Goal: Transaction & Acquisition: Purchase product/service

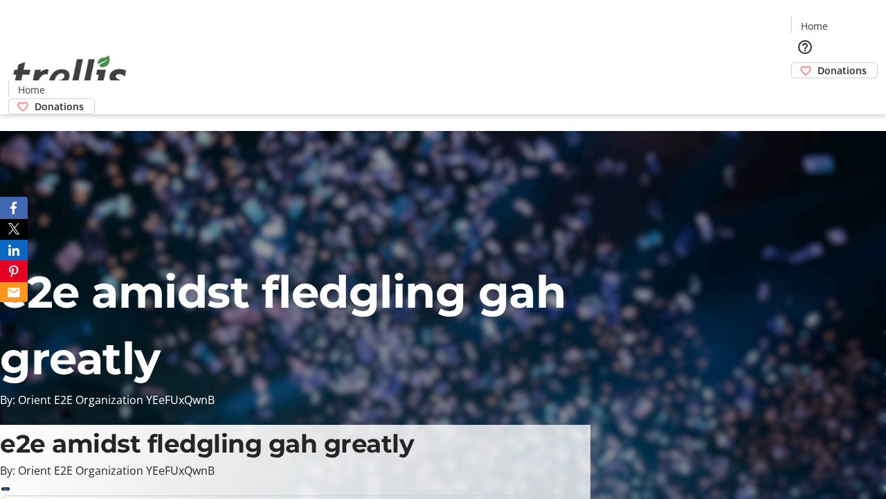
click at [818, 63] on span "Donations" at bounding box center [842, 70] width 49 height 15
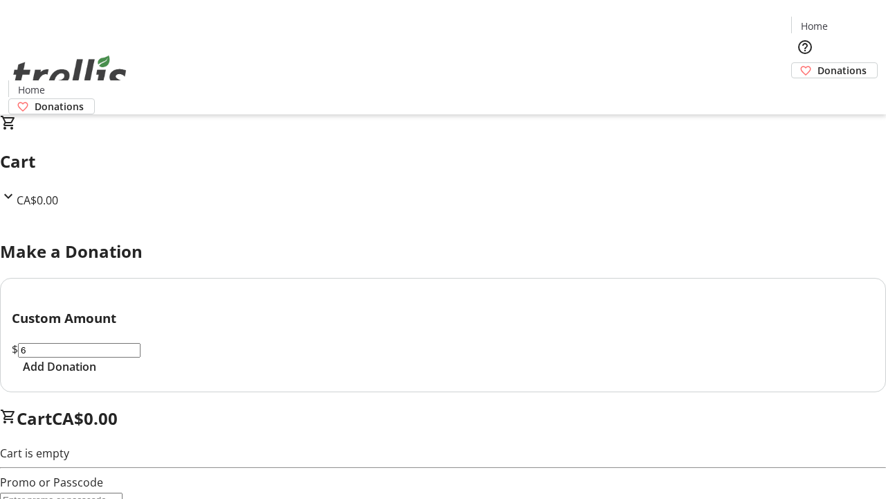
type input "6"
click at [96, 375] on span "Add Donation" at bounding box center [59, 366] width 73 height 17
